Goal: Information Seeking & Learning: Learn about a topic

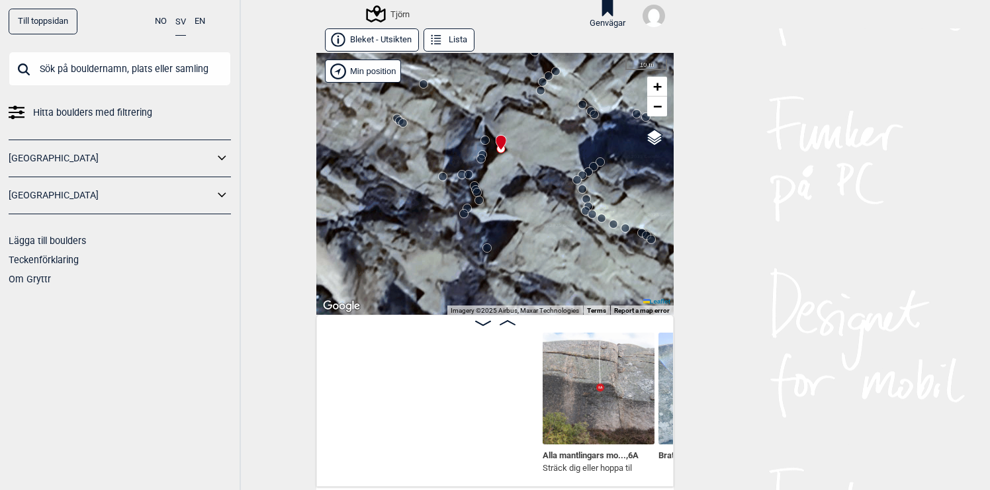
scroll to position [0, 335]
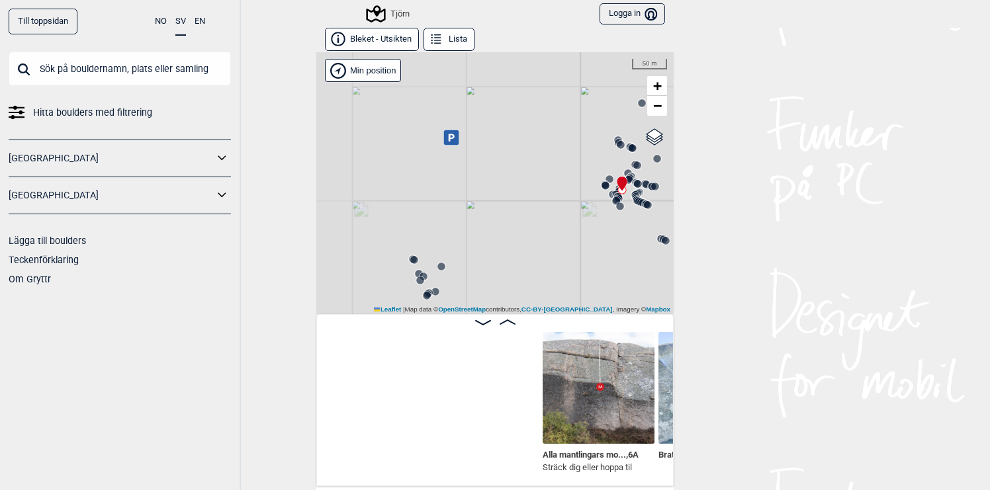
scroll to position [0, 335]
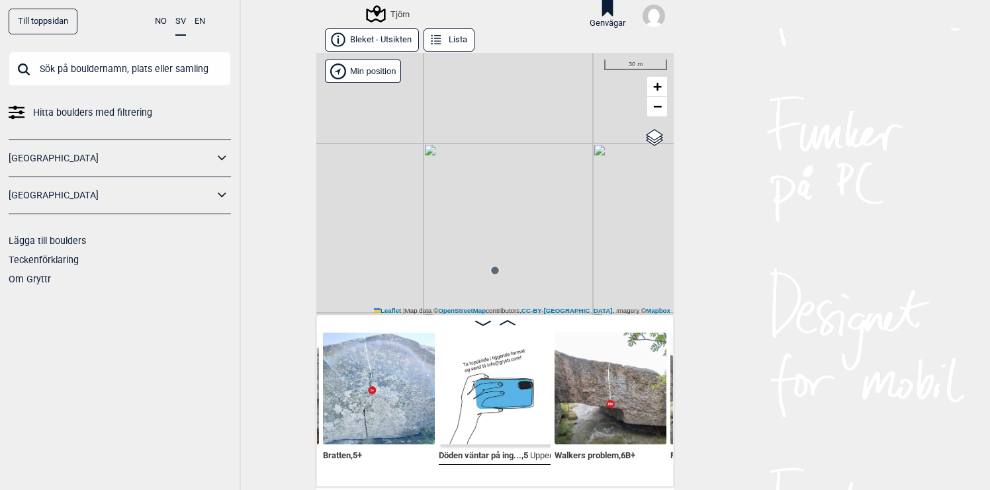
click at [517, 413] on img at bounding box center [495, 389] width 112 height 112
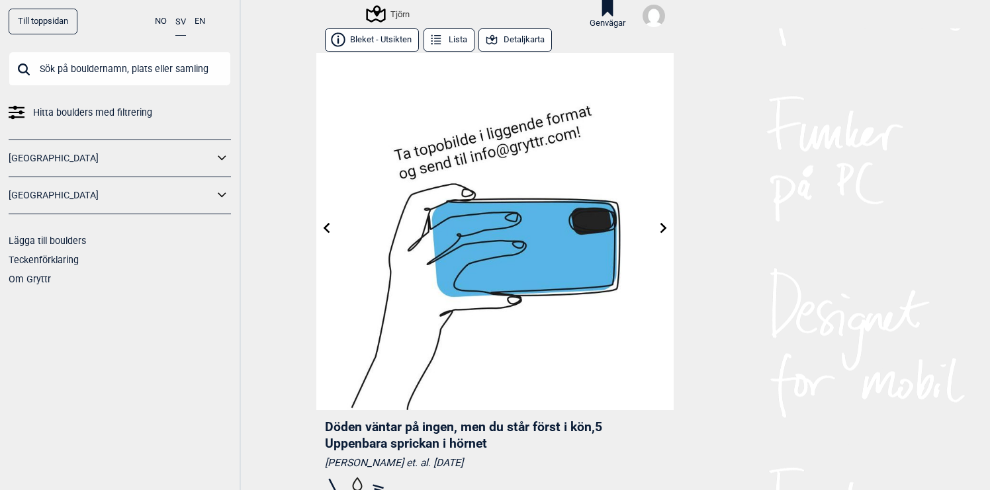
click at [663, 227] on icon at bounding box center [663, 228] width 7 height 11
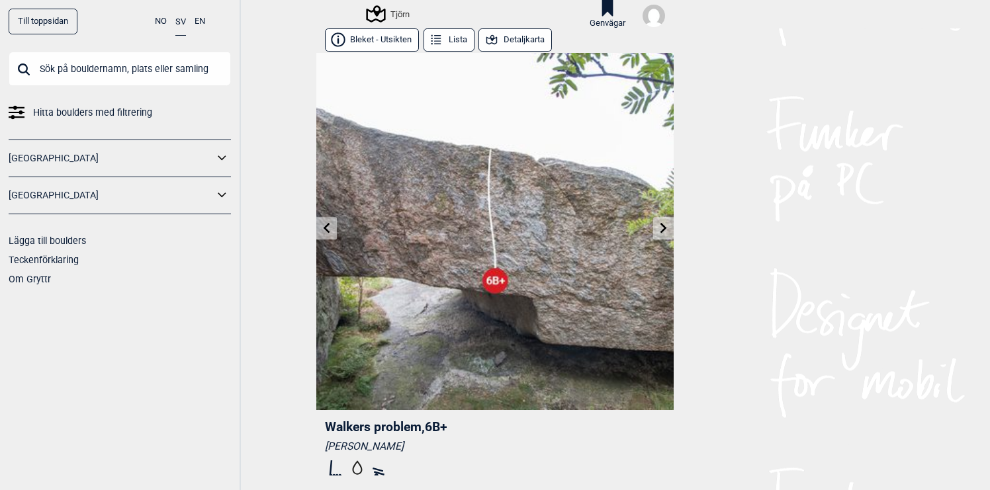
click at [321, 230] on icon at bounding box center [326, 228] width 11 height 11
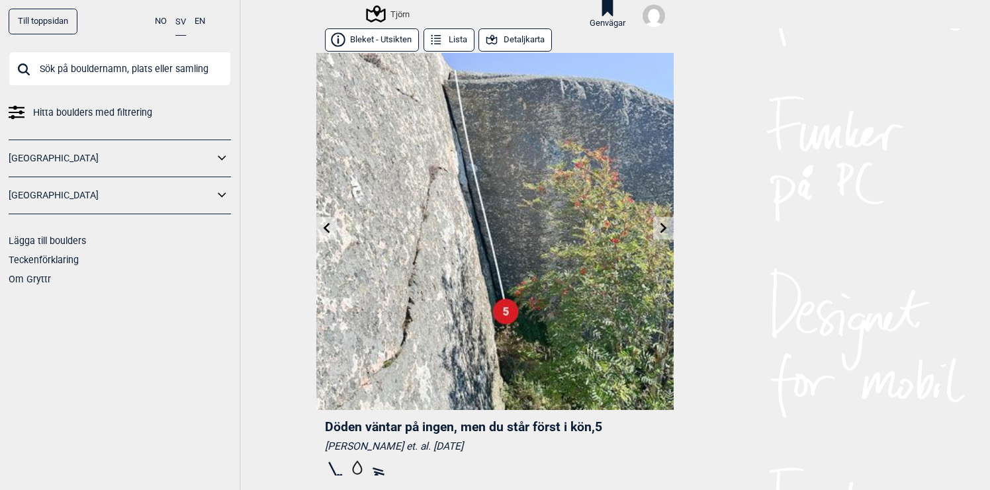
click at [663, 232] on icon at bounding box center [663, 228] width 7 height 11
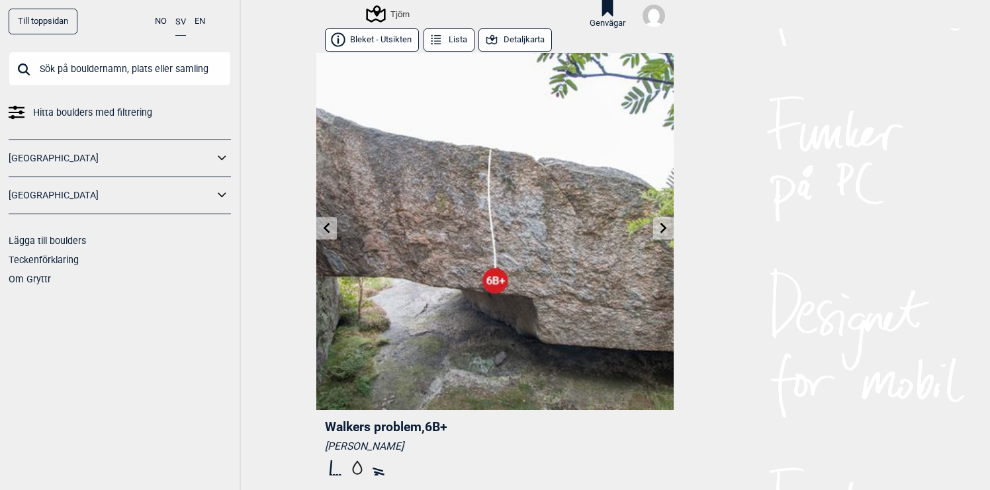
click at [329, 227] on icon at bounding box center [326, 228] width 11 height 11
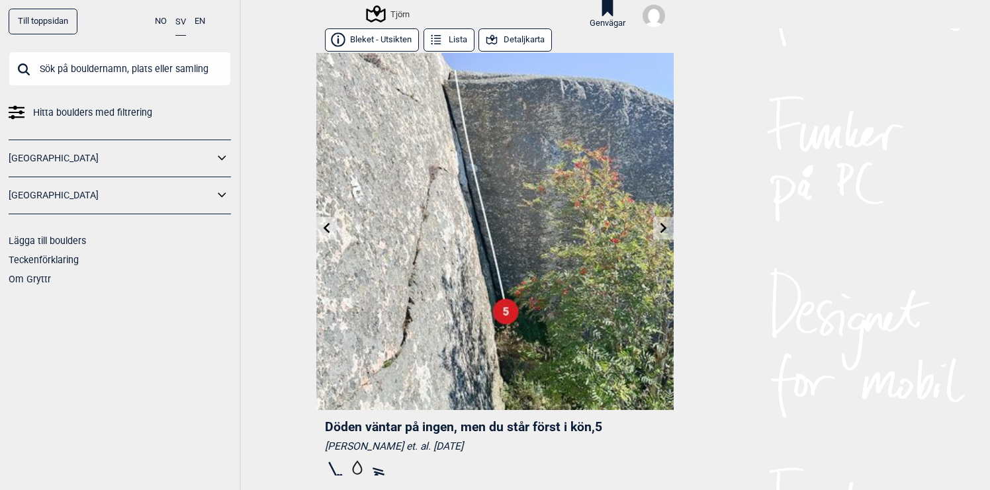
click at [666, 226] on icon at bounding box center [663, 228] width 11 height 11
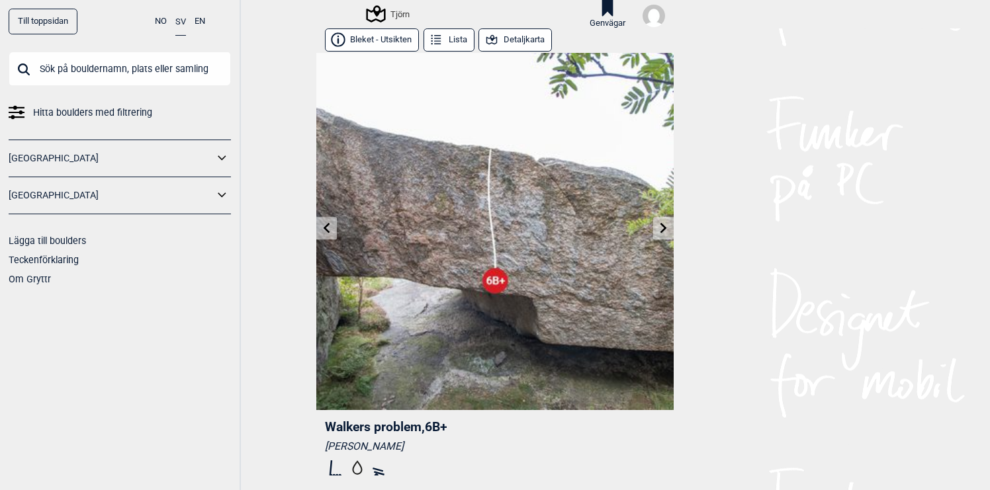
click at [666, 226] on icon at bounding box center [663, 228] width 11 height 11
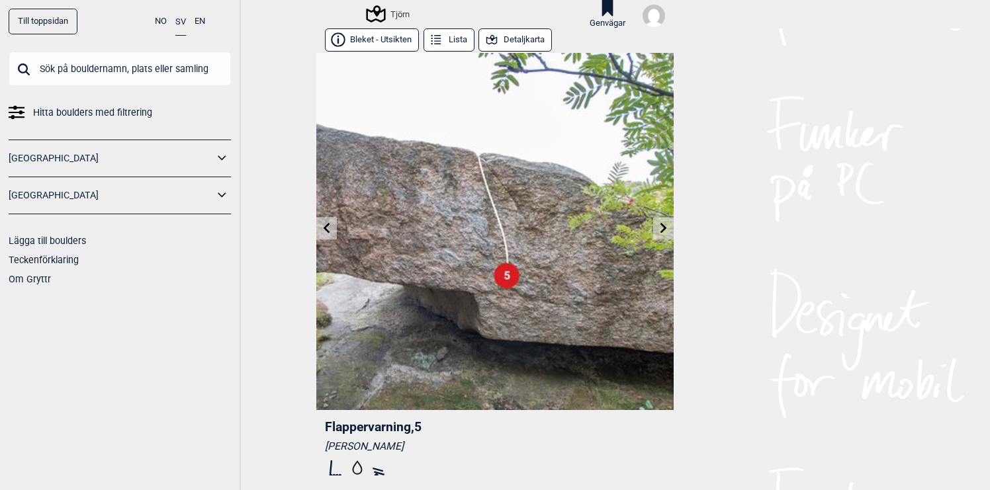
click at [666, 226] on icon at bounding box center [663, 228] width 11 height 11
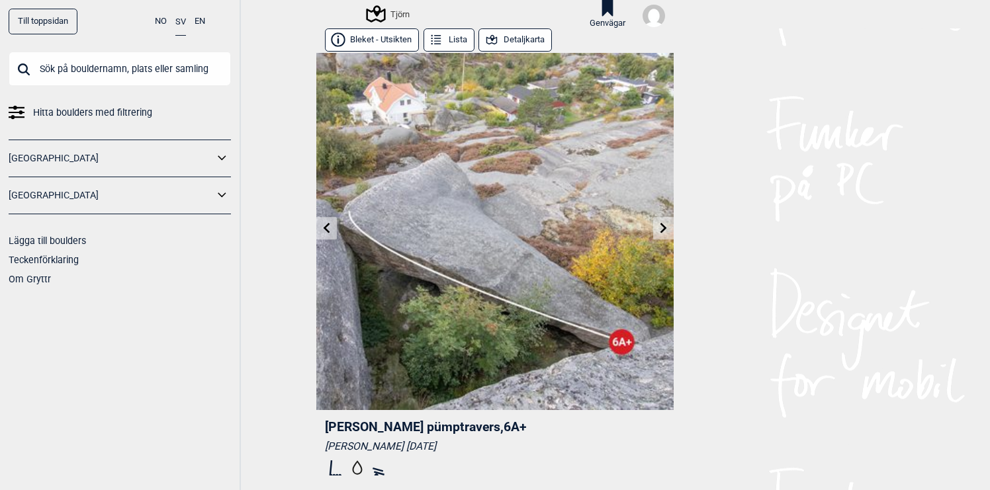
click at [330, 228] on icon at bounding box center [326, 228] width 11 height 11
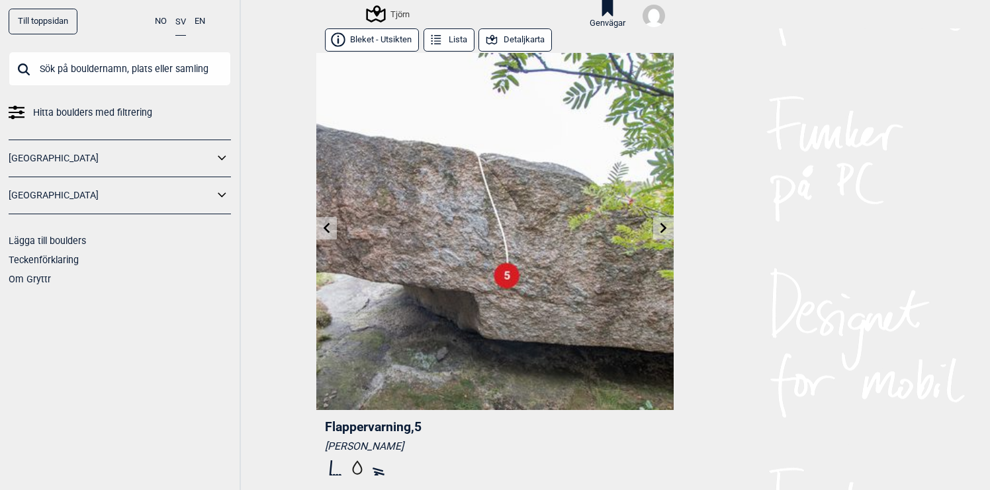
click at [330, 228] on icon at bounding box center [326, 228] width 11 height 11
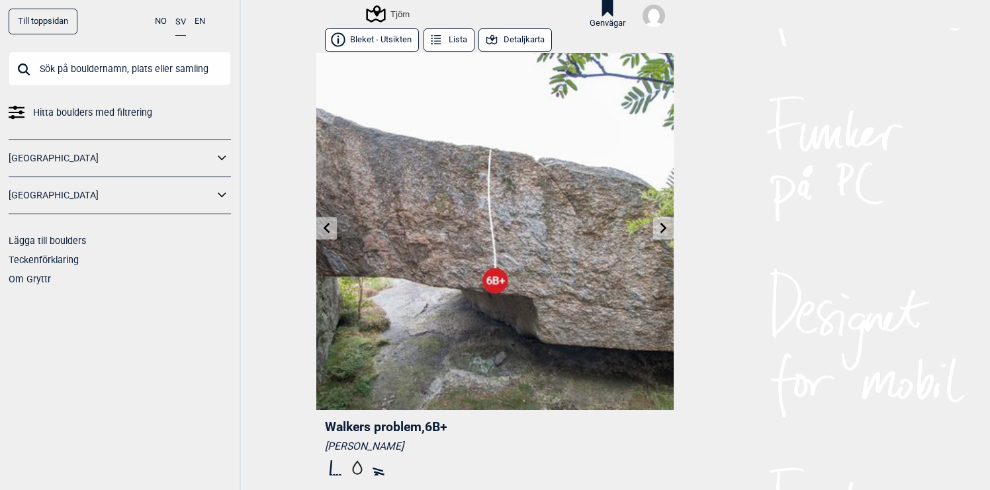
click at [330, 228] on icon at bounding box center [326, 228] width 11 height 11
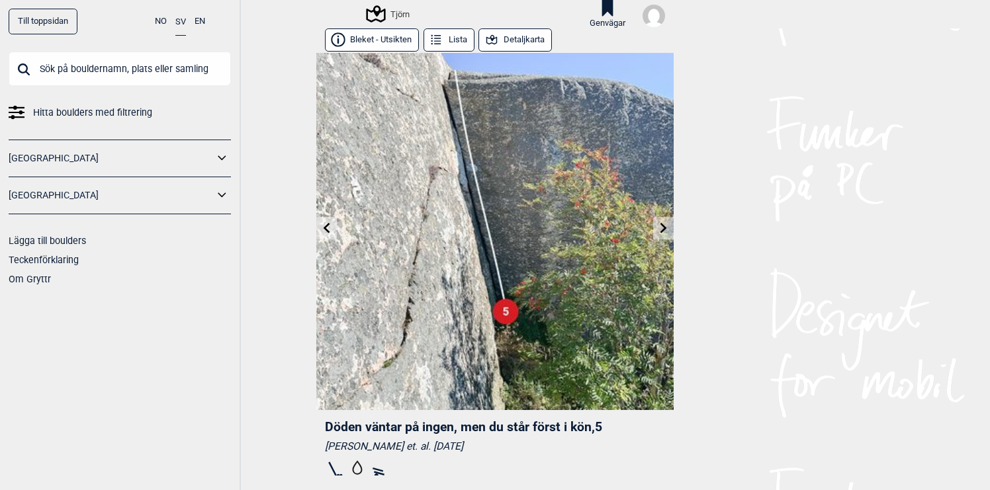
click at [397, 13] on div "Tjörn" at bounding box center [389, 14] width 42 height 16
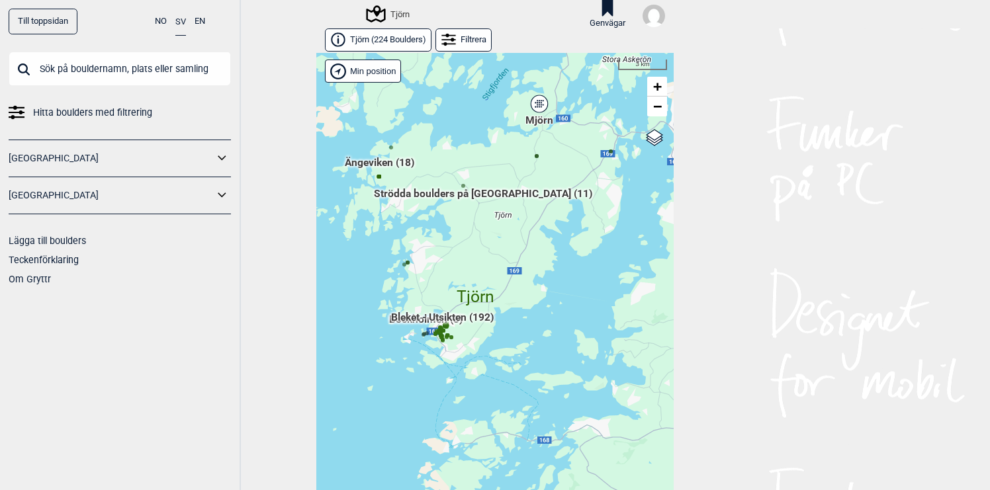
drag, startPoint x: 486, startPoint y: 367, endPoint x: 486, endPoint y: 298, distance: 69.5
click at [486, 310] on span "Bleket - Utsikten (192)" at bounding box center [442, 322] width 103 height 25
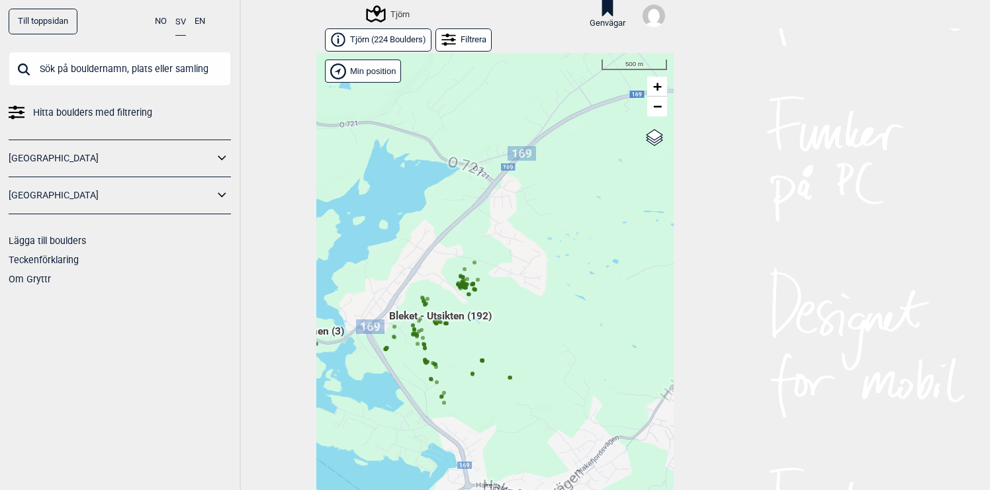
click at [496, 374] on div "Hallingdal Gol [PERSON_NAME] Kolomoen [GEOGRAPHIC_DATA] [GEOGRAPHIC_DATA] [GEOG…" at bounding box center [494, 282] width 357 height 458
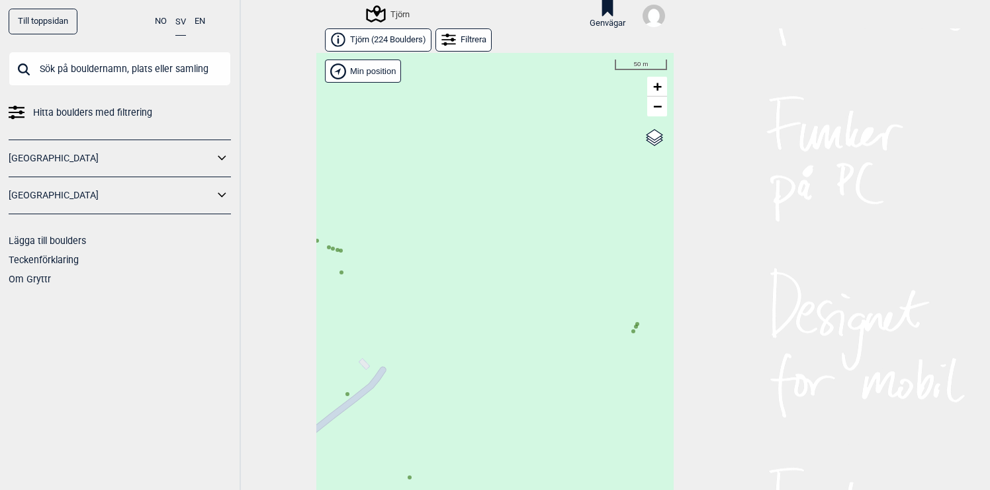
drag, startPoint x: 396, startPoint y: 316, endPoint x: 475, endPoint y: 316, distance: 79.4
click at [473, 316] on div "Hallingdal Gol [PERSON_NAME] Kolomoen [GEOGRAPHIC_DATA] [GEOGRAPHIC_DATA] [GEOG…" at bounding box center [494, 282] width 357 height 458
drag, startPoint x: 434, startPoint y: 270, endPoint x: 488, endPoint y: 309, distance: 66.8
click at [488, 308] on div "Hallingdal Gol [PERSON_NAME] Kolomoen [GEOGRAPHIC_DATA] [GEOGRAPHIC_DATA] [GEOG…" at bounding box center [494, 282] width 357 height 458
click at [413, 206] on circle at bounding box center [413, 207] width 4 height 4
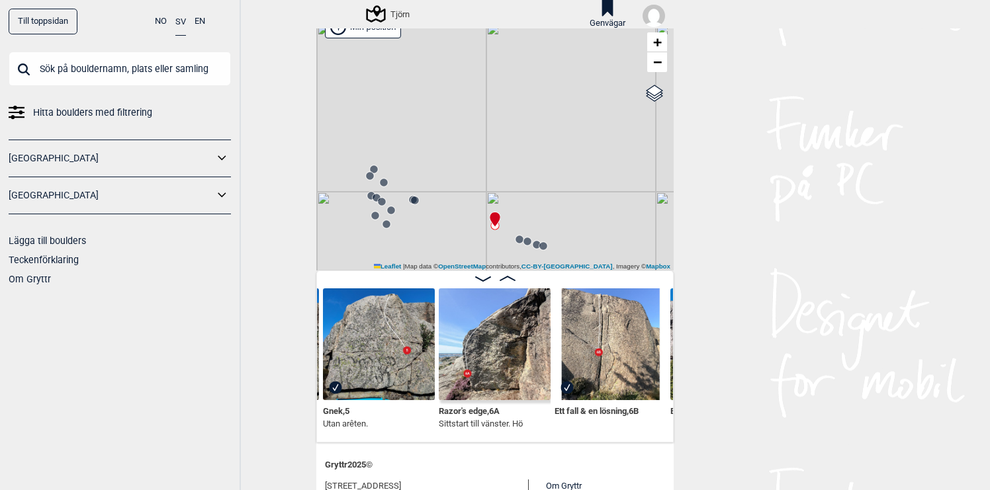
scroll to position [56, 0]
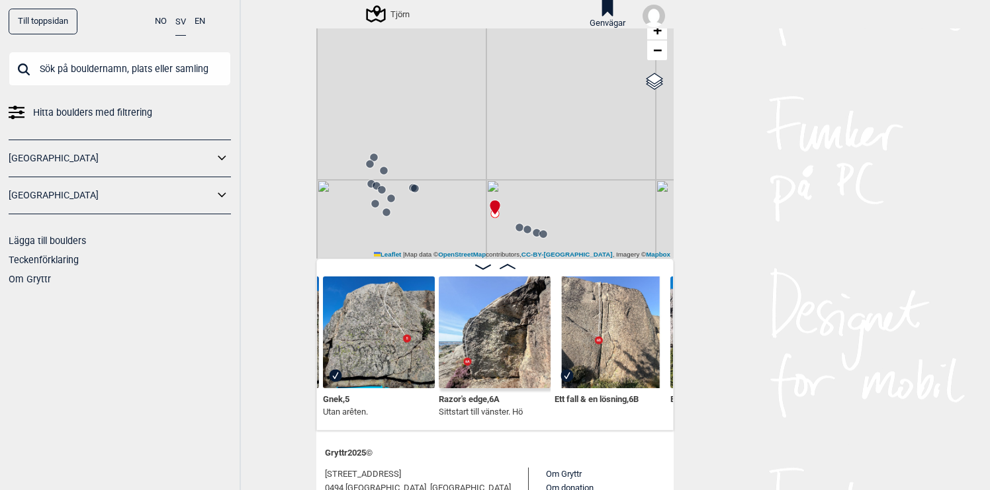
click at [491, 345] on img at bounding box center [495, 332] width 112 height 112
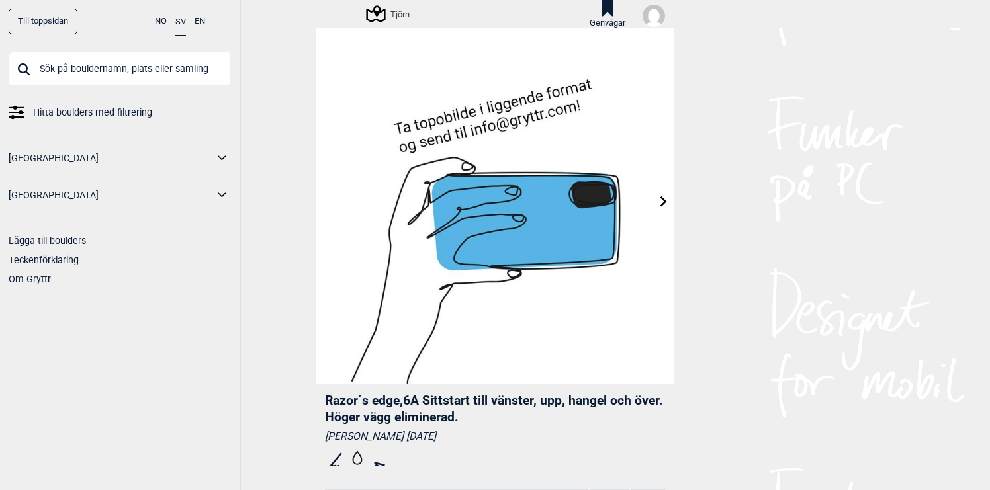
scroll to position [5, 0]
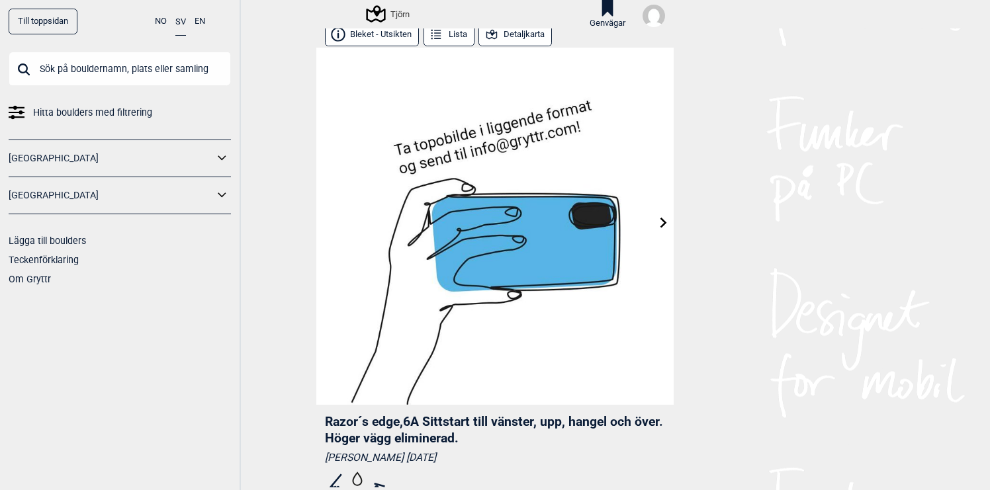
click at [662, 222] on icon at bounding box center [663, 223] width 11 height 11
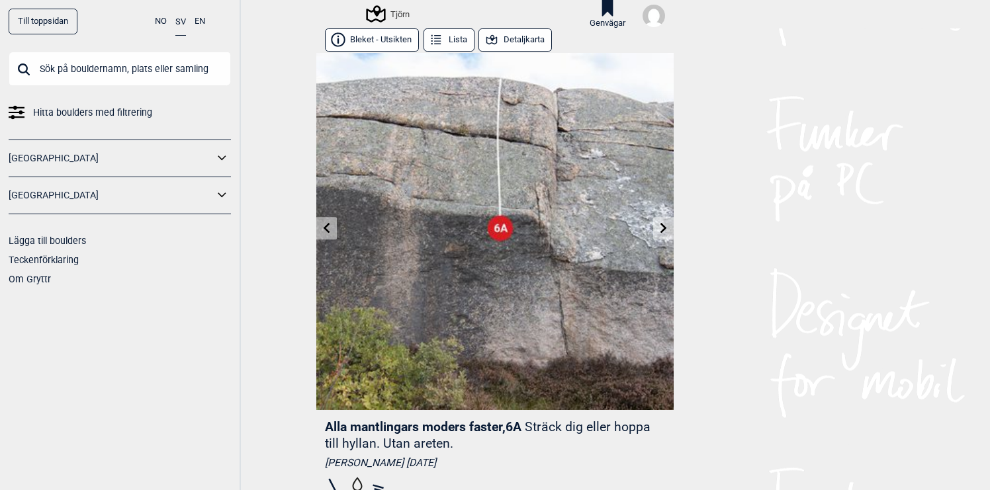
click at [321, 232] on icon at bounding box center [326, 228] width 11 height 11
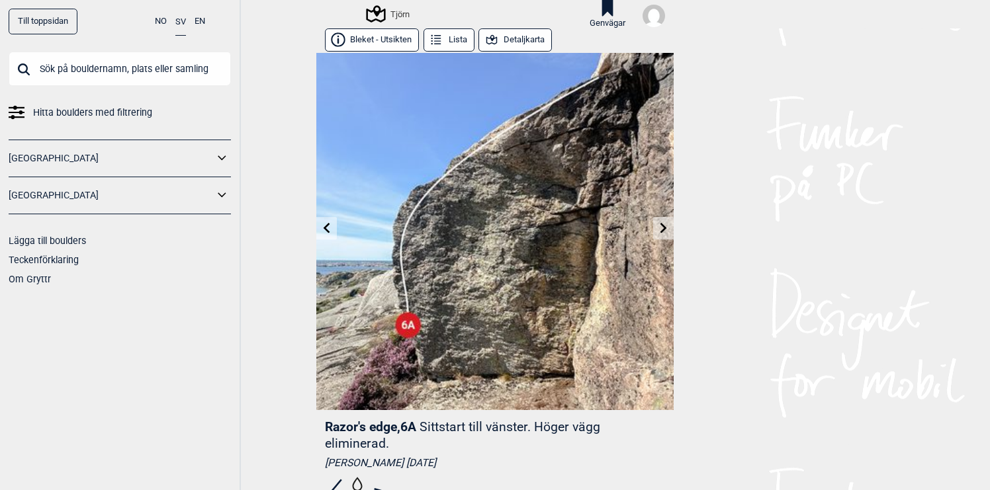
click at [325, 229] on icon at bounding box center [326, 228] width 7 height 11
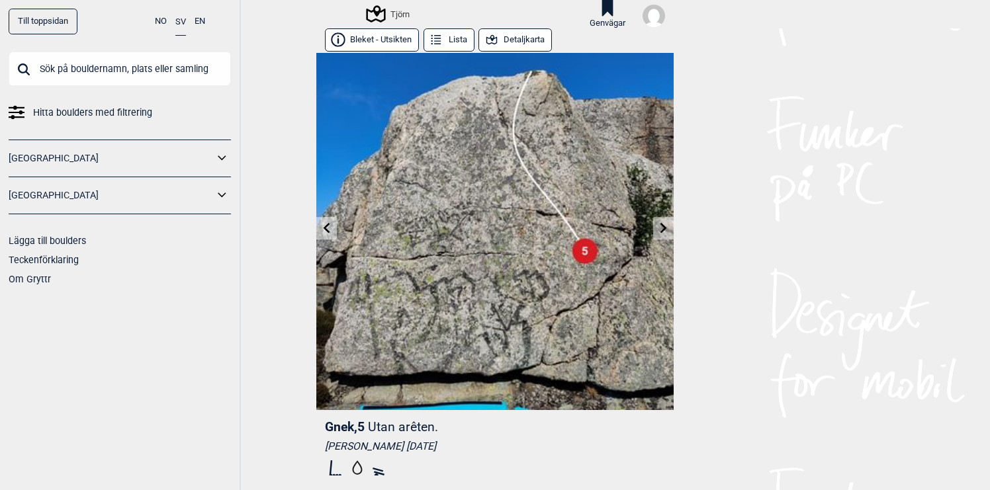
click at [325, 229] on icon at bounding box center [326, 228] width 7 height 11
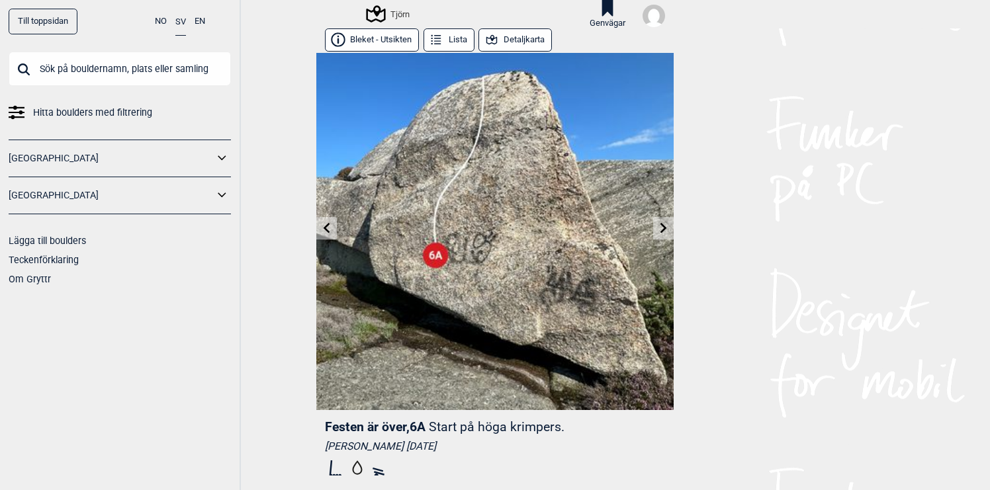
click at [325, 229] on icon at bounding box center [326, 228] width 7 height 11
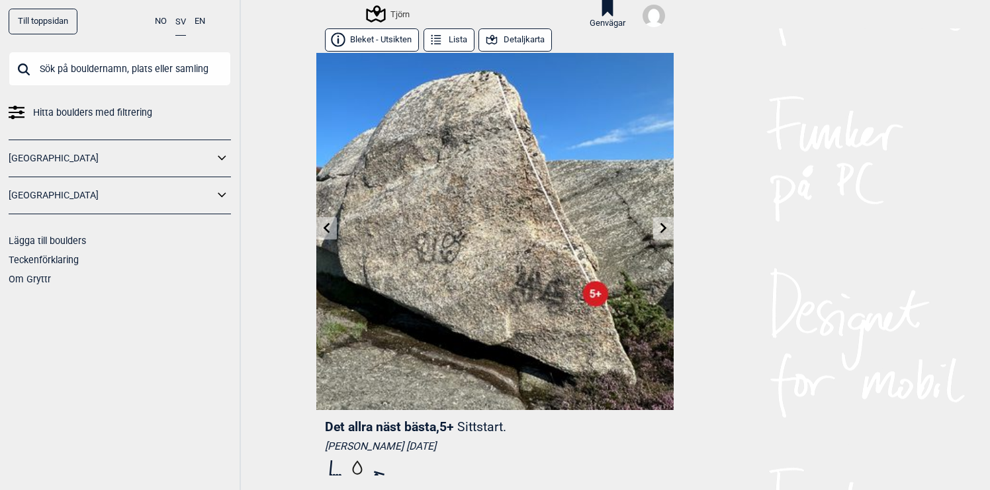
click at [325, 229] on icon at bounding box center [326, 228] width 7 height 11
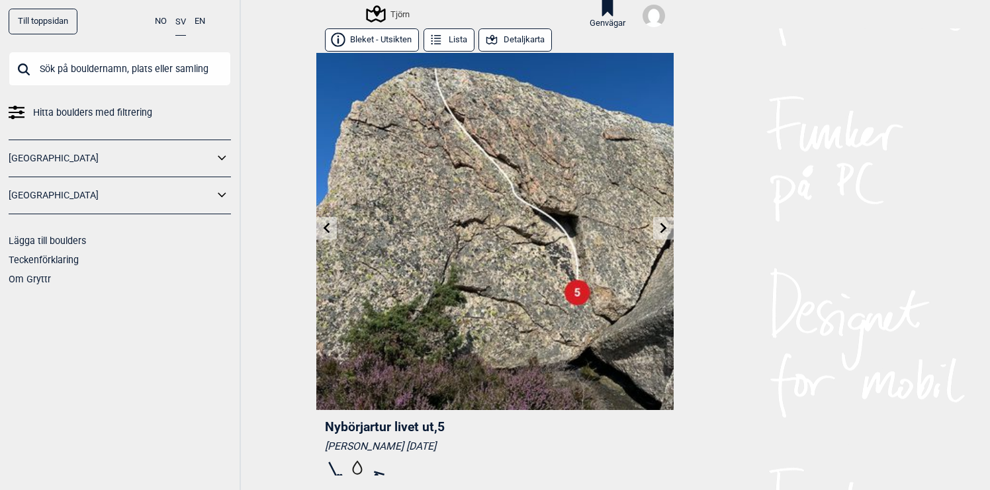
click at [325, 229] on icon at bounding box center [326, 228] width 7 height 11
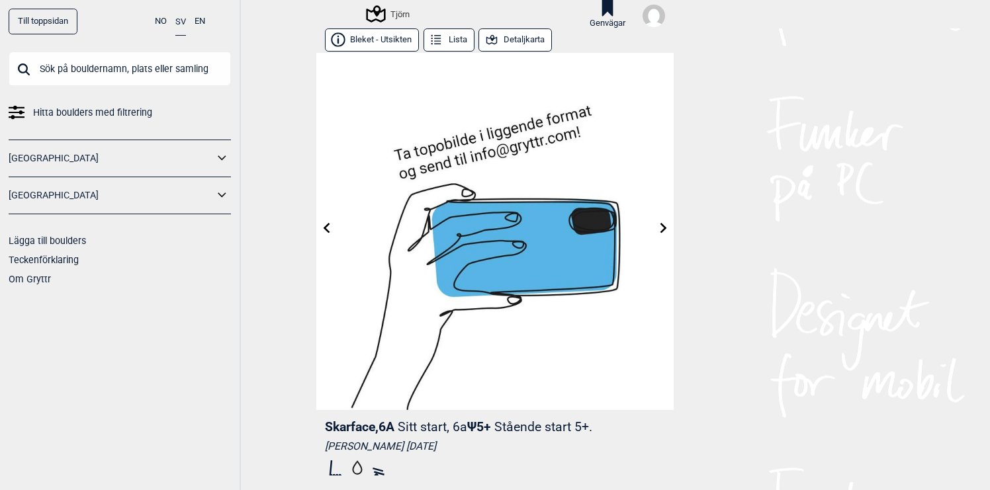
click at [325, 229] on icon at bounding box center [326, 228] width 7 height 11
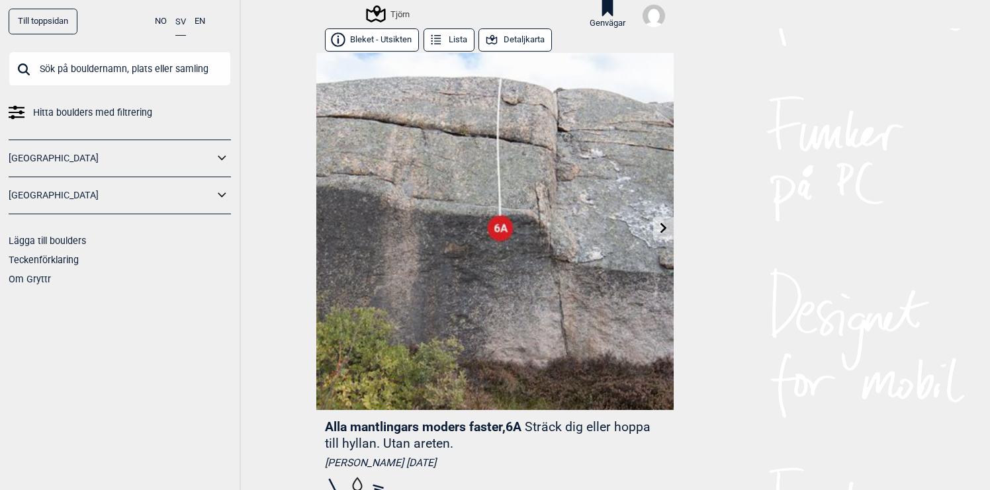
click at [663, 228] on icon at bounding box center [663, 228] width 7 height 11
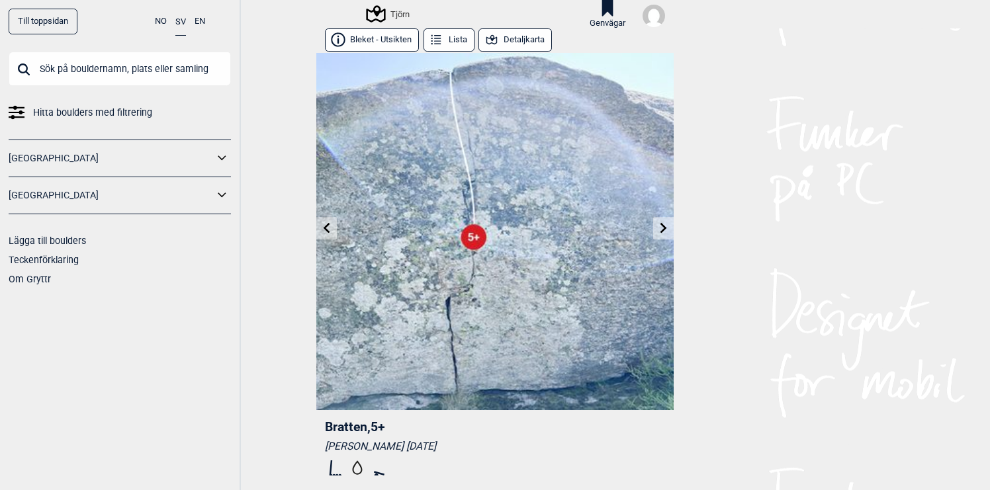
click at [663, 228] on icon at bounding box center [663, 228] width 7 height 11
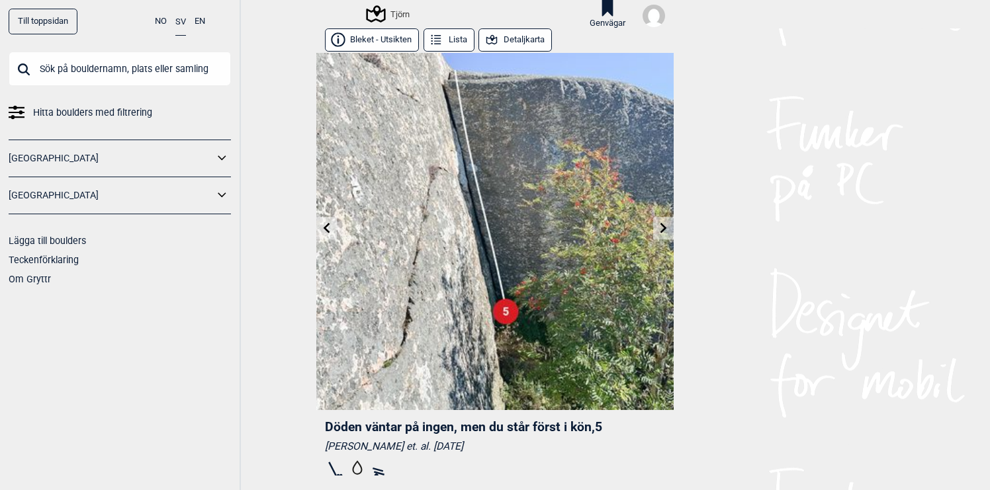
click at [663, 228] on icon at bounding box center [663, 228] width 7 height 11
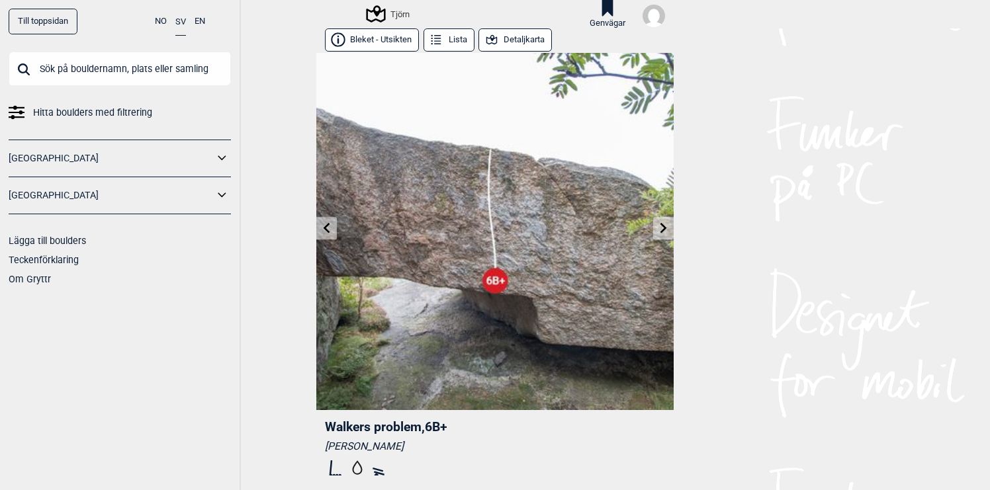
click at [663, 228] on icon at bounding box center [663, 228] width 7 height 11
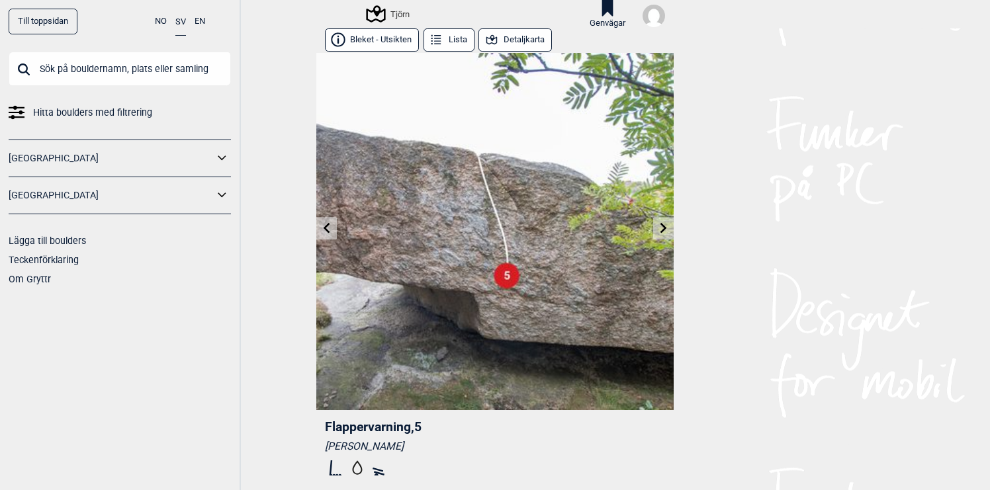
click at [663, 228] on icon at bounding box center [663, 228] width 7 height 11
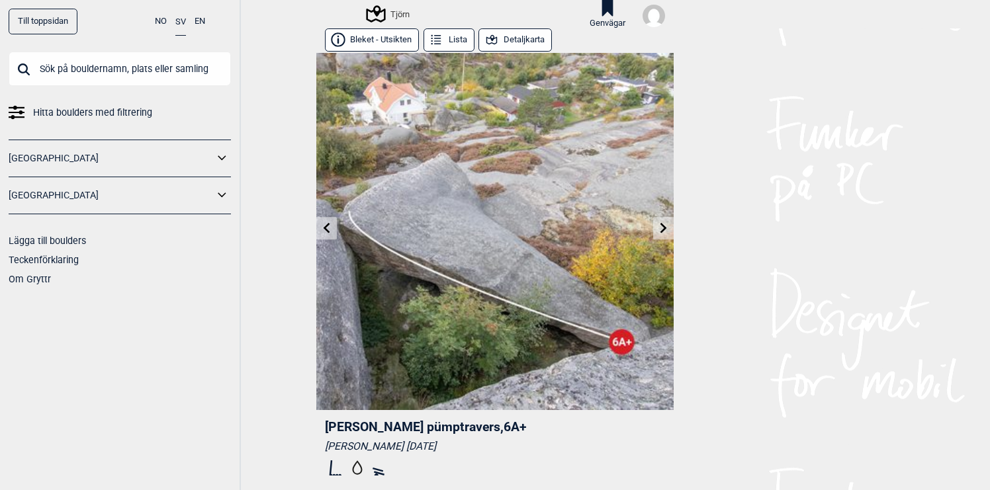
click at [663, 228] on icon at bounding box center [663, 228] width 7 height 11
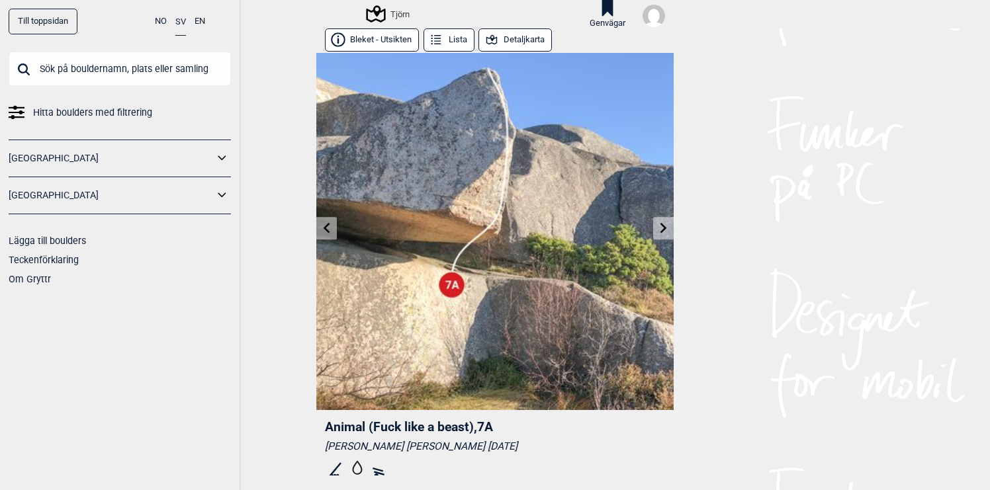
click at [663, 228] on icon at bounding box center [663, 228] width 7 height 11
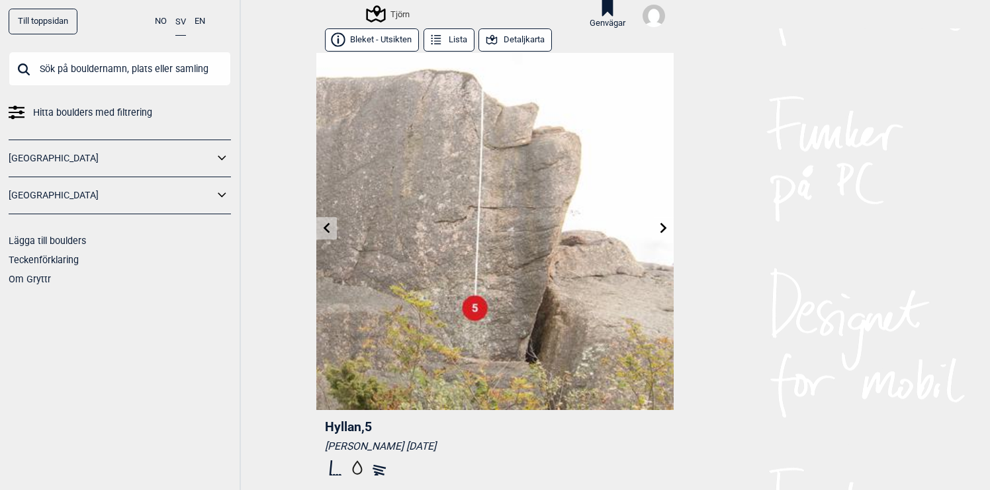
click at [663, 228] on icon at bounding box center [663, 228] width 7 height 11
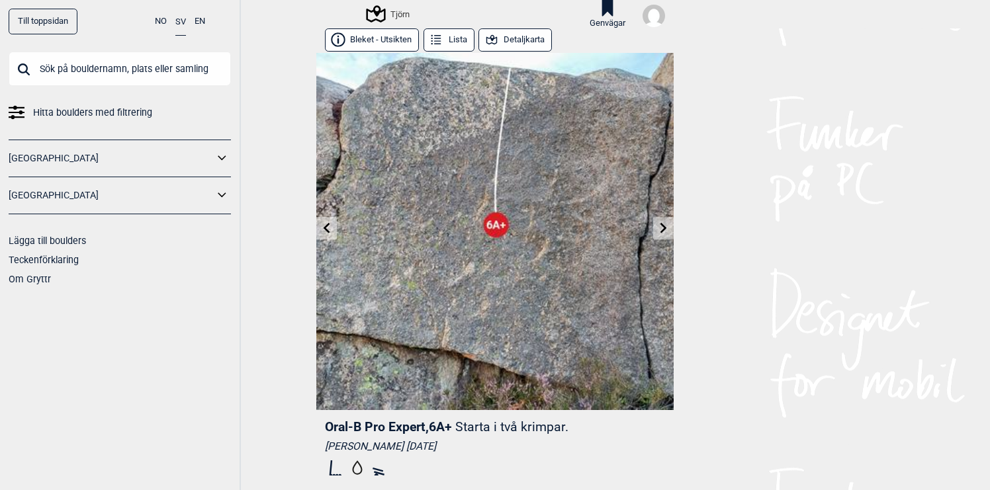
click at [663, 228] on icon at bounding box center [663, 228] width 7 height 11
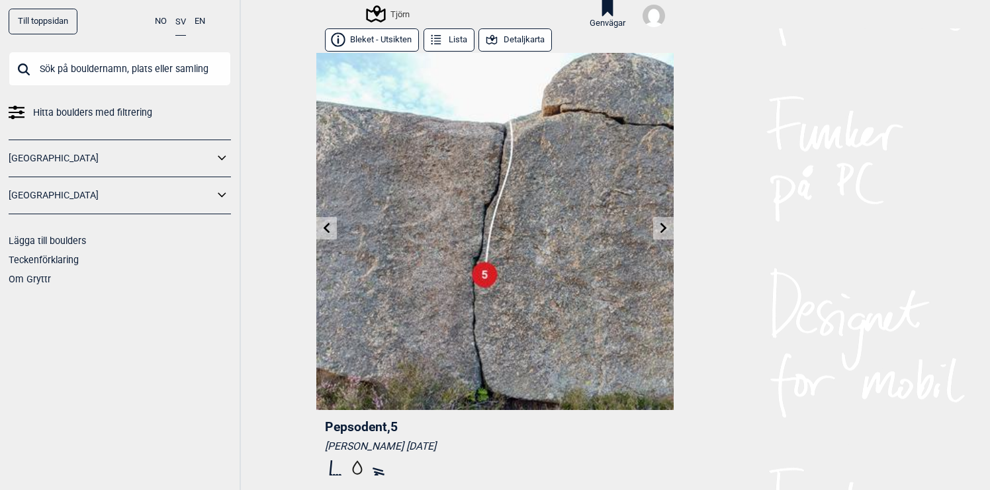
click at [663, 228] on icon at bounding box center [663, 228] width 7 height 11
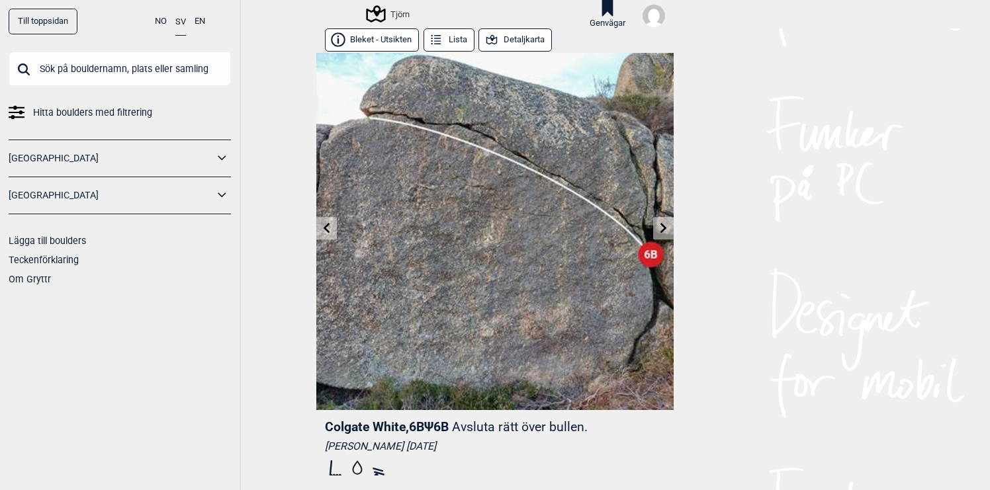
click at [663, 228] on icon at bounding box center [663, 228] width 7 height 11
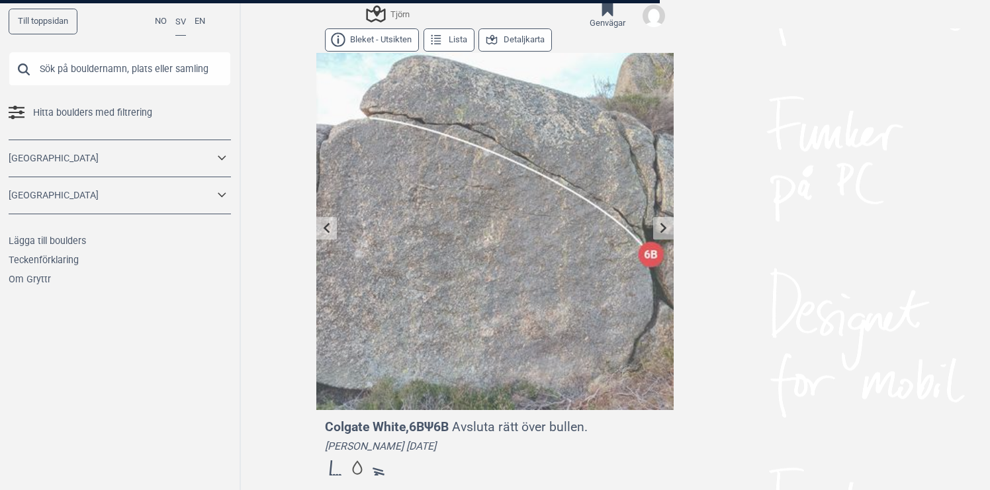
click at [663, 228] on div at bounding box center [495, 245] width 990 height 490
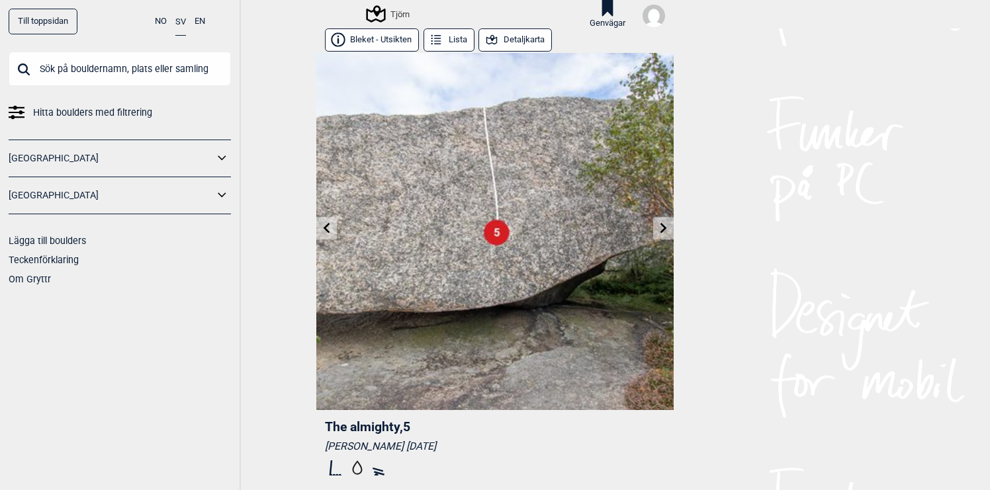
click at [663, 228] on icon at bounding box center [663, 228] width 7 height 11
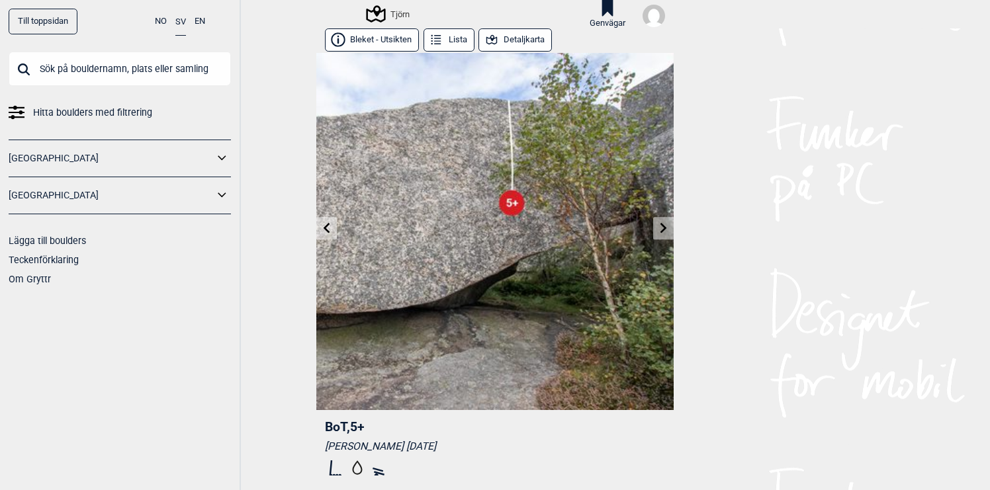
click at [663, 228] on icon at bounding box center [663, 228] width 7 height 11
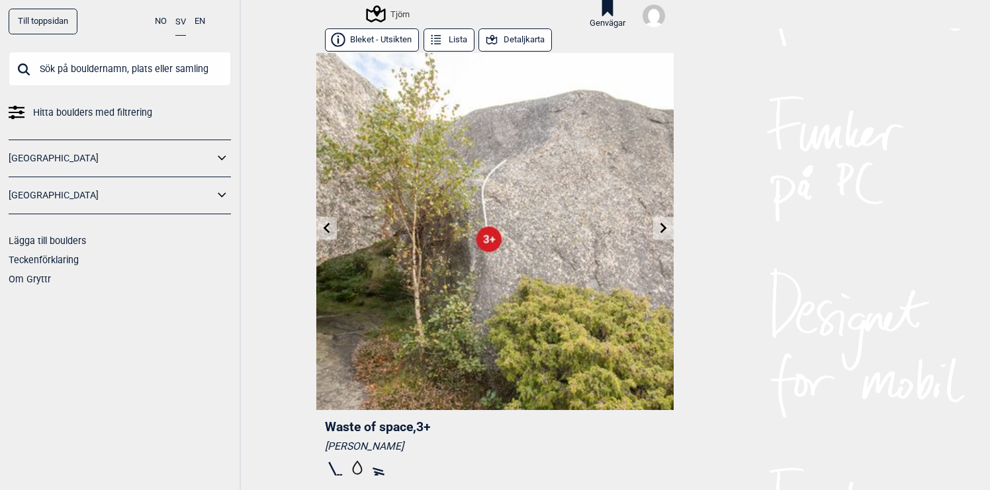
click at [393, 15] on div "Tjörn" at bounding box center [389, 14] width 42 height 16
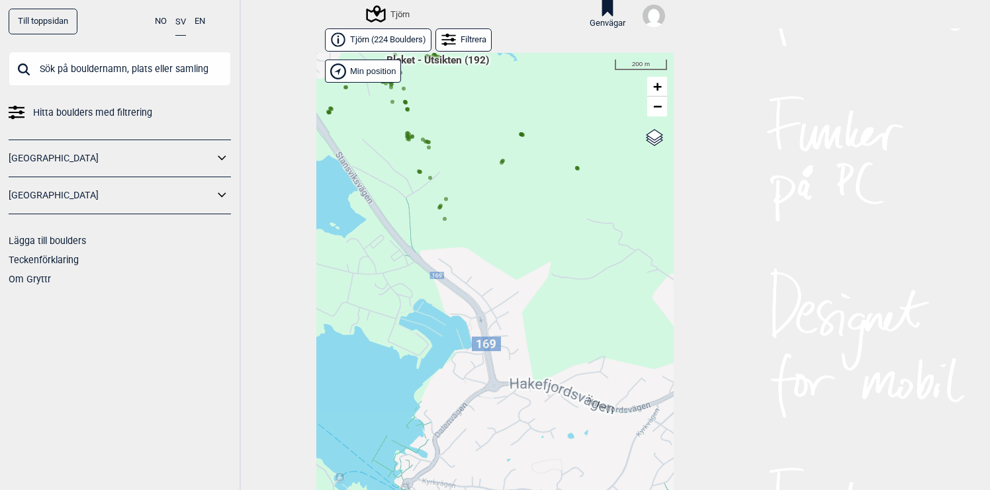
drag, startPoint x: 438, startPoint y: 322, endPoint x: 448, endPoint y: 336, distance: 17.1
click at [442, 329] on div "Hallingdal Gol [PERSON_NAME] Kolomoen [GEOGRAPHIC_DATA] [GEOGRAPHIC_DATA] [GEOG…" at bounding box center [494, 282] width 357 height 458
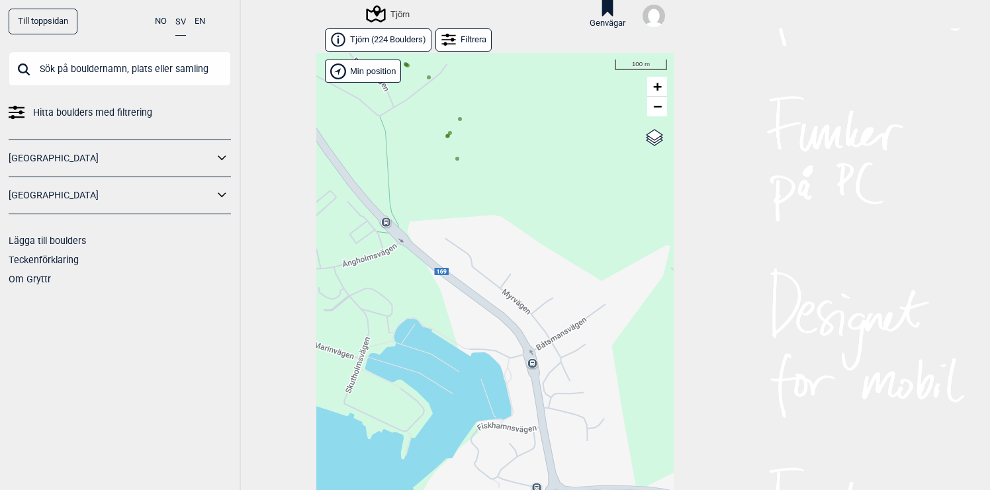
drag, startPoint x: 449, startPoint y: 234, endPoint x: 480, endPoint y: 308, distance: 80.3
click at [480, 308] on div "Hallingdal Gol [PERSON_NAME] Kolomoen [GEOGRAPHIC_DATA] [GEOGRAPHIC_DATA] [GEOG…" at bounding box center [494, 282] width 357 height 458
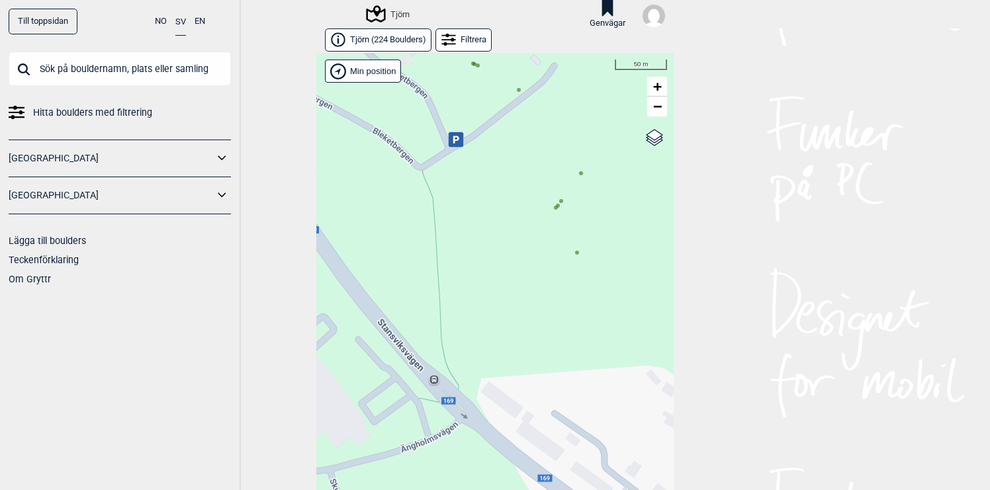
drag, startPoint x: 454, startPoint y: 326, endPoint x: 452, endPoint y: 412, distance: 86.0
click at [452, 412] on div "Hallingdal Gol [PERSON_NAME] Kolomoen [GEOGRAPHIC_DATA] [GEOGRAPHIC_DATA] [GEOG…" at bounding box center [494, 282] width 357 height 458
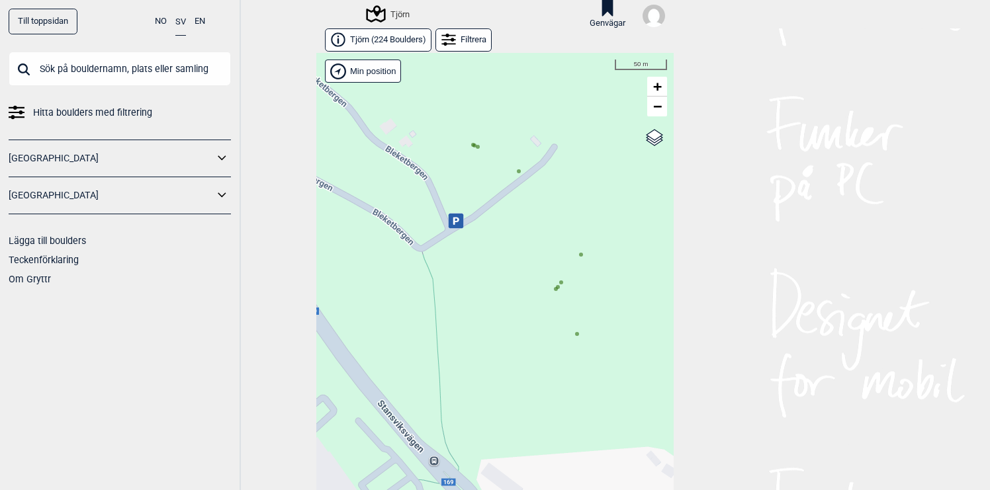
drag, startPoint x: 475, startPoint y: 316, endPoint x: 428, endPoint y: 359, distance: 63.2
click at [428, 359] on div "Hallingdal Gol [PERSON_NAME] Kolomoen [GEOGRAPHIC_DATA] [GEOGRAPHIC_DATA] [GEOG…" at bounding box center [494, 282] width 357 height 458
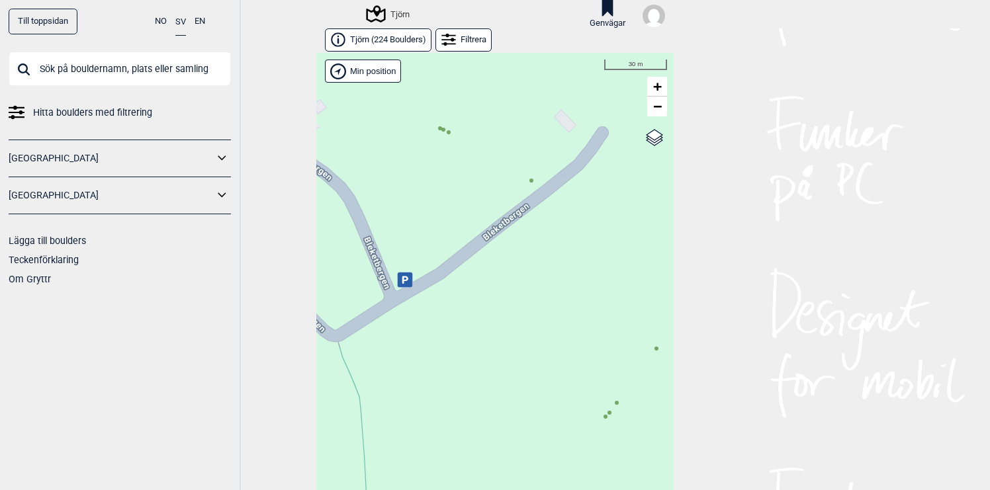
drag, startPoint x: 434, startPoint y: 317, endPoint x: 482, endPoint y: 439, distance: 130.9
click at [477, 436] on div "Hallingdal Gol [PERSON_NAME] Kolomoen [GEOGRAPHIC_DATA] [GEOGRAPHIC_DATA] [GEOG…" at bounding box center [494, 282] width 357 height 458
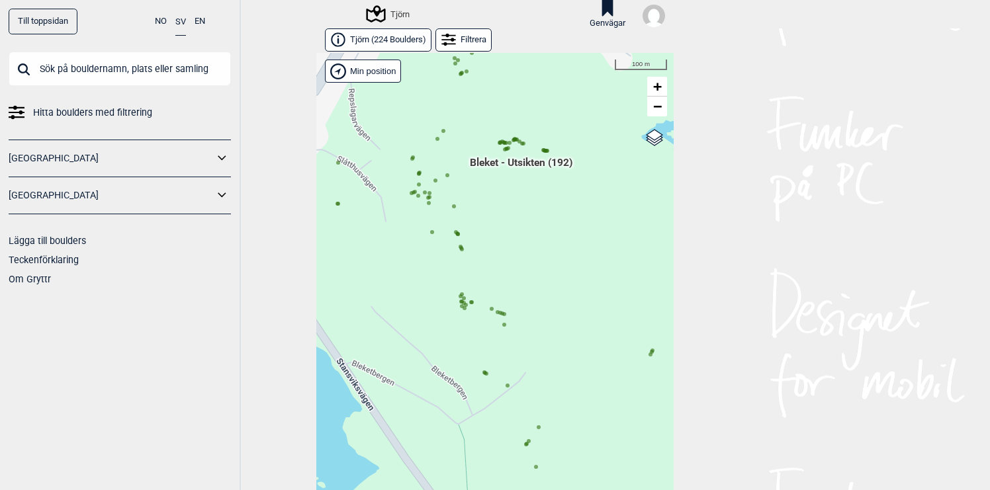
drag, startPoint x: 464, startPoint y: 344, endPoint x: 497, endPoint y: 394, distance: 59.6
click at [497, 394] on div "Hallingdal Gol [PERSON_NAME] Kolomoen [GEOGRAPHIC_DATA] [GEOGRAPHIC_DATA] [GEOG…" at bounding box center [494, 282] width 357 height 458
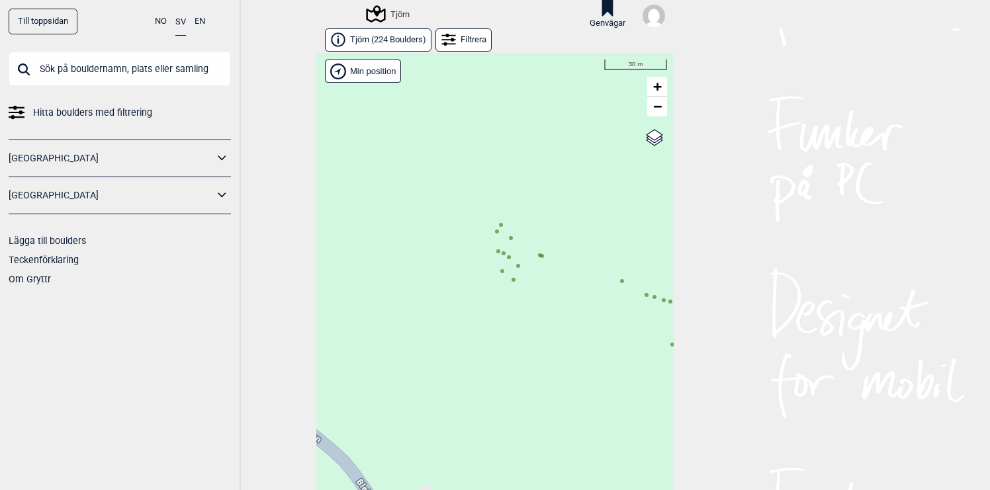
click at [511, 349] on div "Hallingdal Gol [PERSON_NAME] Kolomoen [GEOGRAPHIC_DATA] [GEOGRAPHIC_DATA] [GEOG…" at bounding box center [494, 282] width 357 height 458
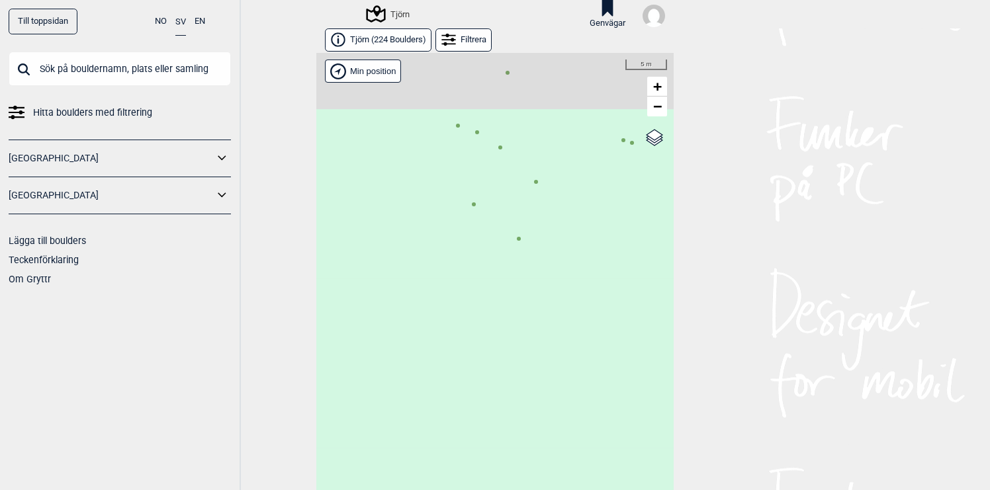
drag, startPoint x: 542, startPoint y: 312, endPoint x: 541, endPoint y: 382, distance: 70.8
click at [541, 382] on div "Hallingdal Gol [PERSON_NAME] Kolomoen [GEOGRAPHIC_DATA] [GEOGRAPHIC_DATA] [GEOG…" at bounding box center [494, 282] width 357 height 458
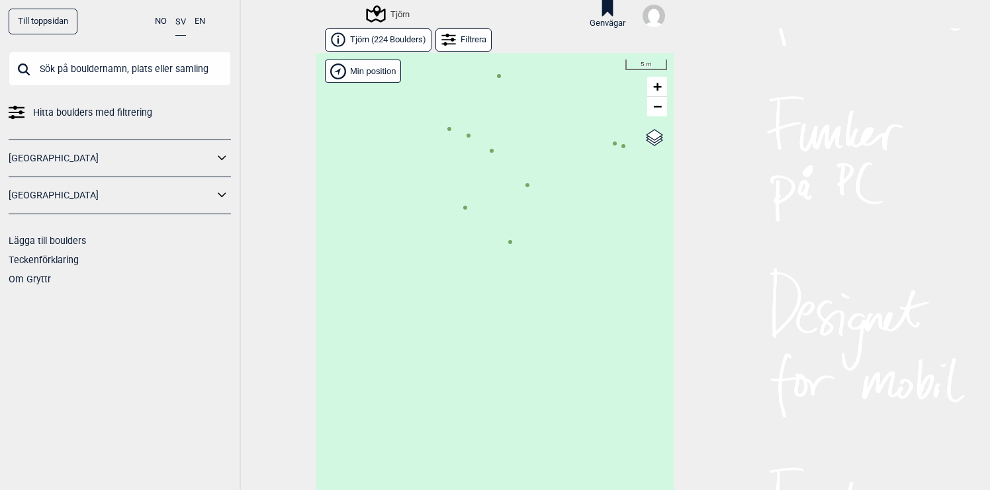
click at [493, 151] on circle at bounding box center [491, 151] width 4 height 4
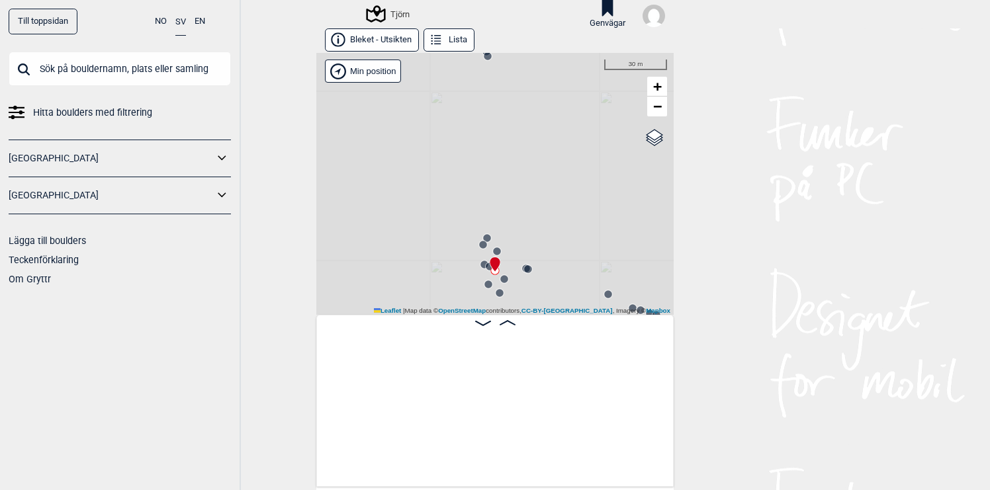
scroll to position [0, 16433]
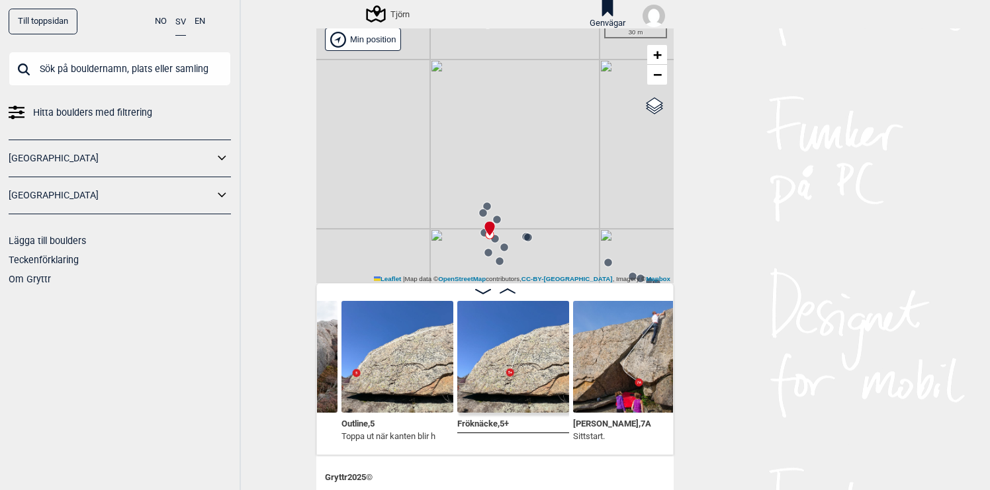
scroll to position [32, 0]
click at [408, 390] on img at bounding box center [397, 356] width 112 height 112
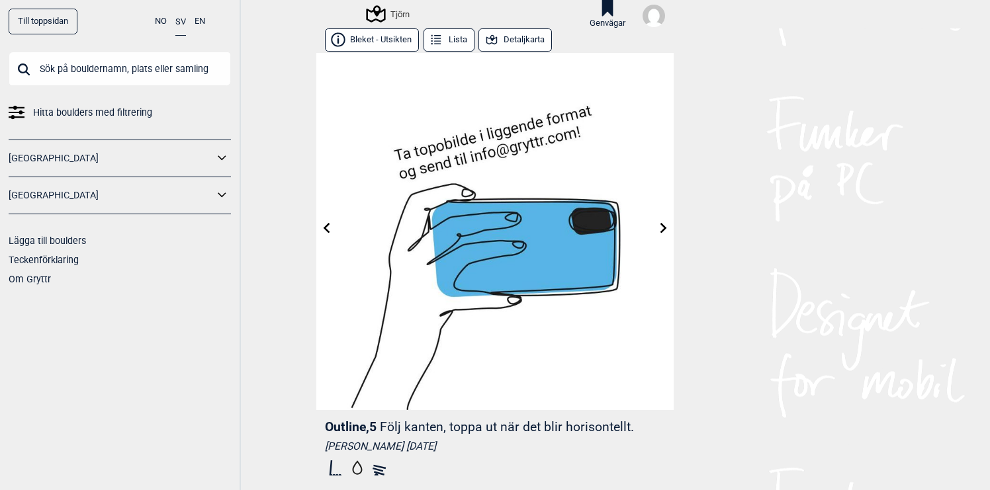
click at [329, 230] on icon at bounding box center [326, 228] width 11 height 11
click at [663, 228] on icon at bounding box center [663, 228] width 11 height 11
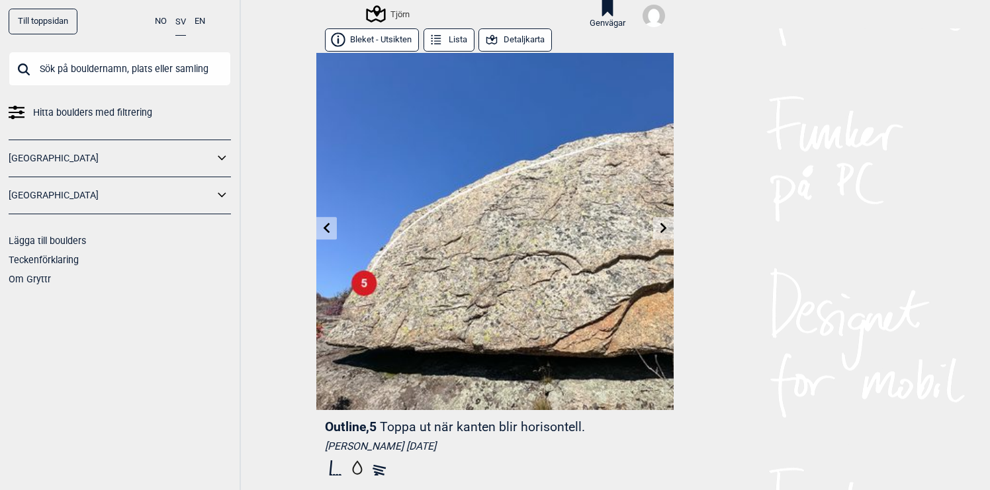
click at [666, 226] on icon at bounding box center [663, 228] width 11 height 11
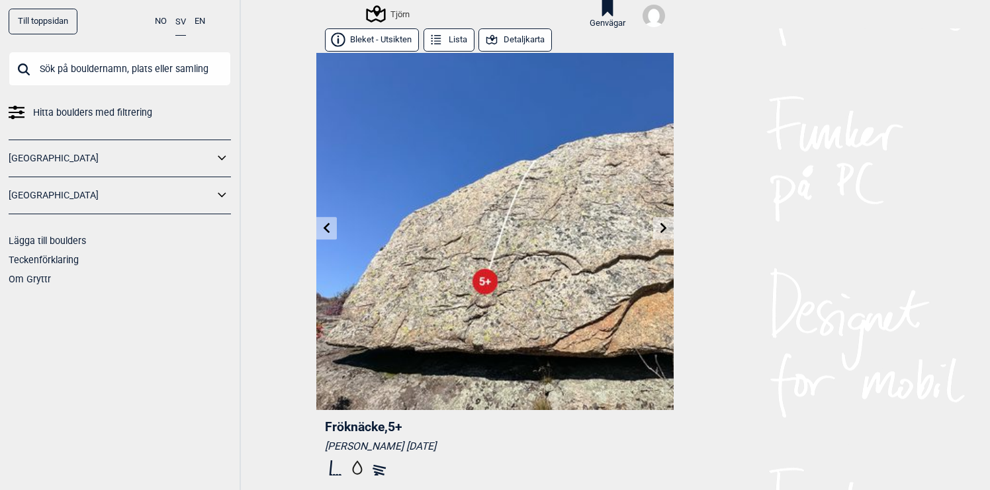
click at [661, 228] on icon at bounding box center [663, 228] width 11 height 11
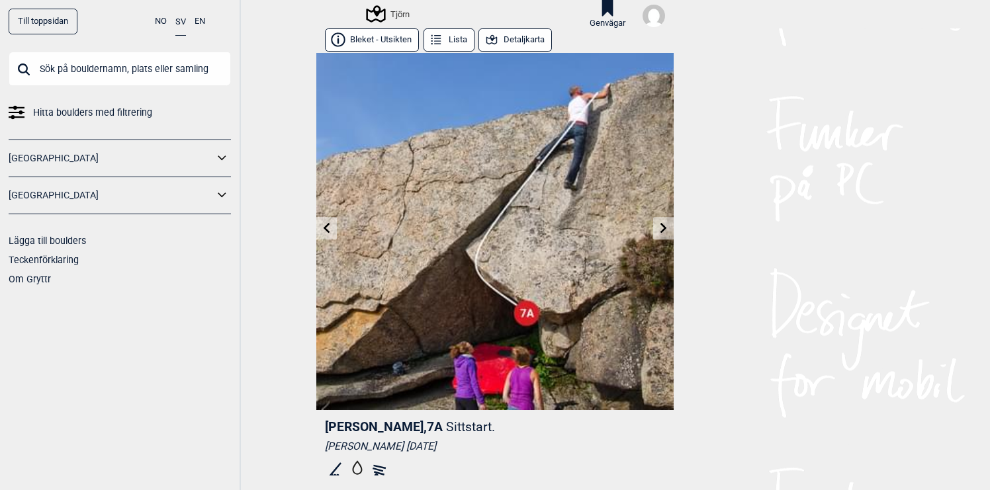
click at [661, 228] on icon at bounding box center [663, 228] width 11 height 11
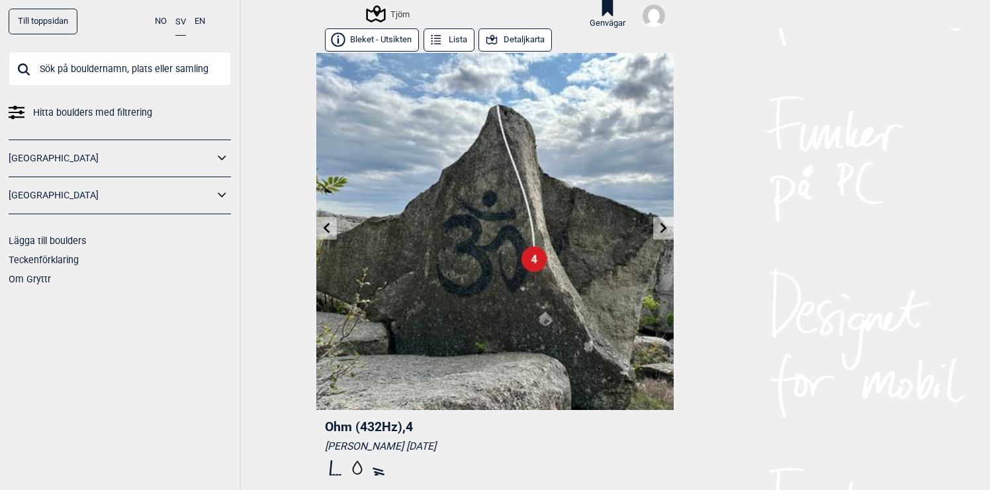
click at [661, 228] on icon at bounding box center [663, 228] width 11 height 11
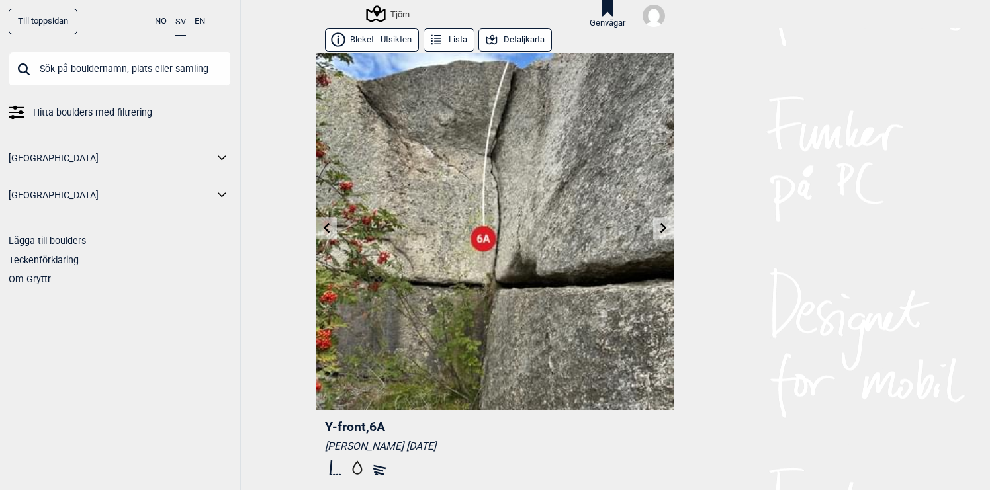
click at [661, 232] on icon at bounding box center [663, 228] width 7 height 11
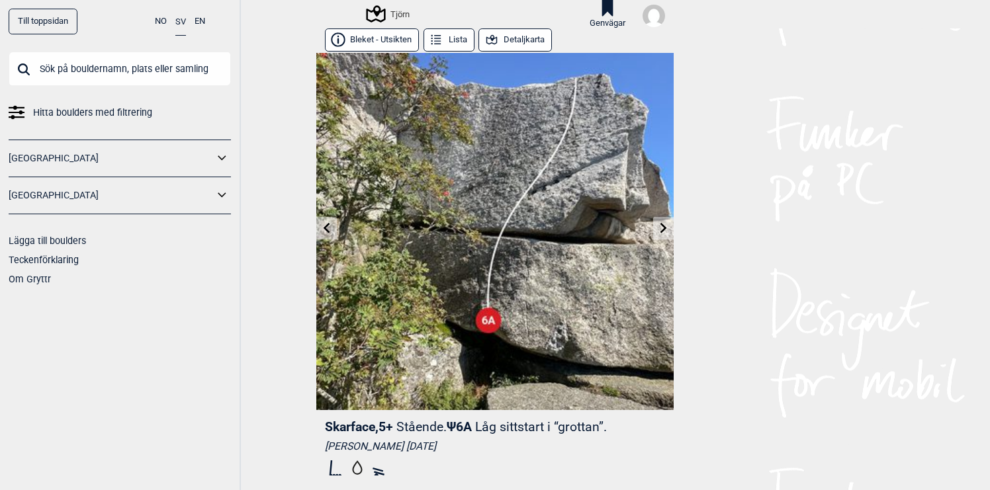
click at [328, 228] on icon at bounding box center [326, 228] width 11 height 11
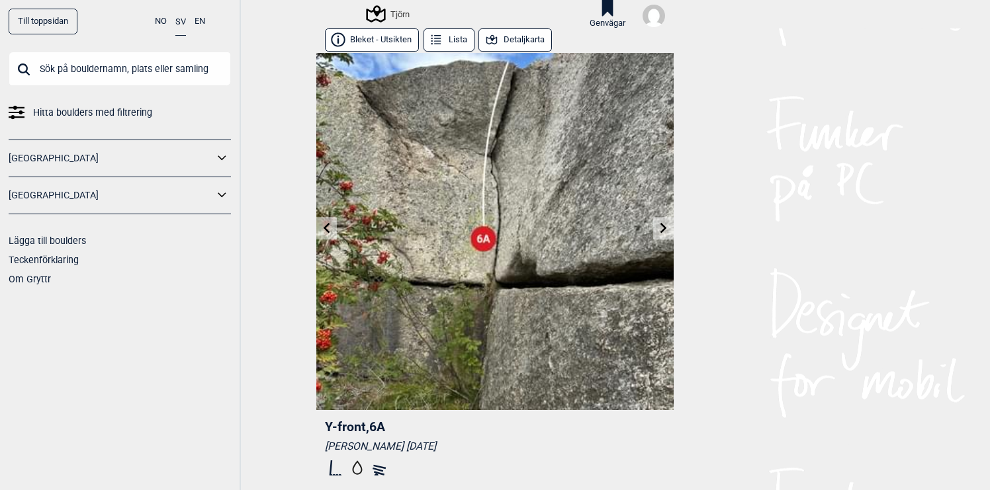
click at [328, 228] on icon at bounding box center [326, 228] width 11 height 11
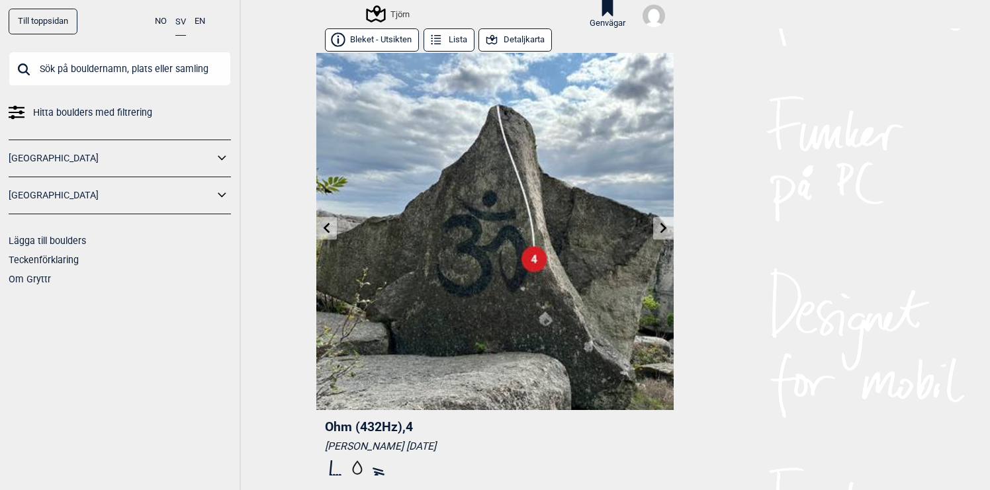
click at [328, 228] on icon at bounding box center [326, 228] width 11 height 11
